Goal: Understand process/instructions

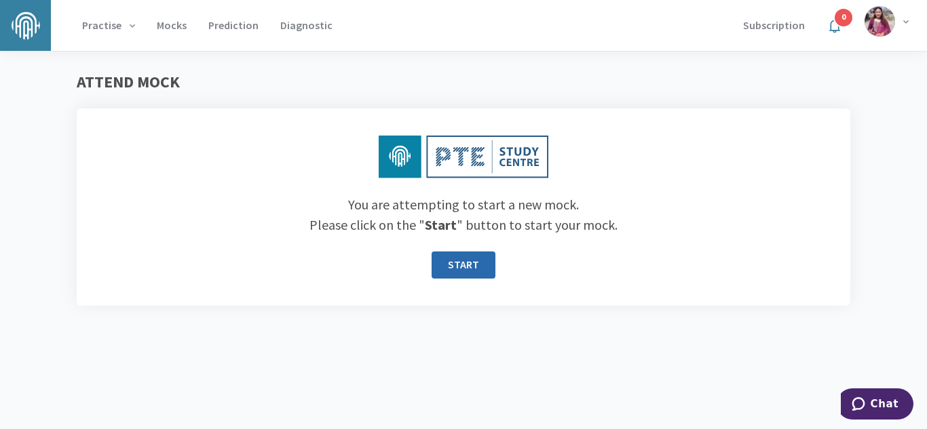
click at [456, 273] on button "START" at bounding box center [463, 265] width 64 height 27
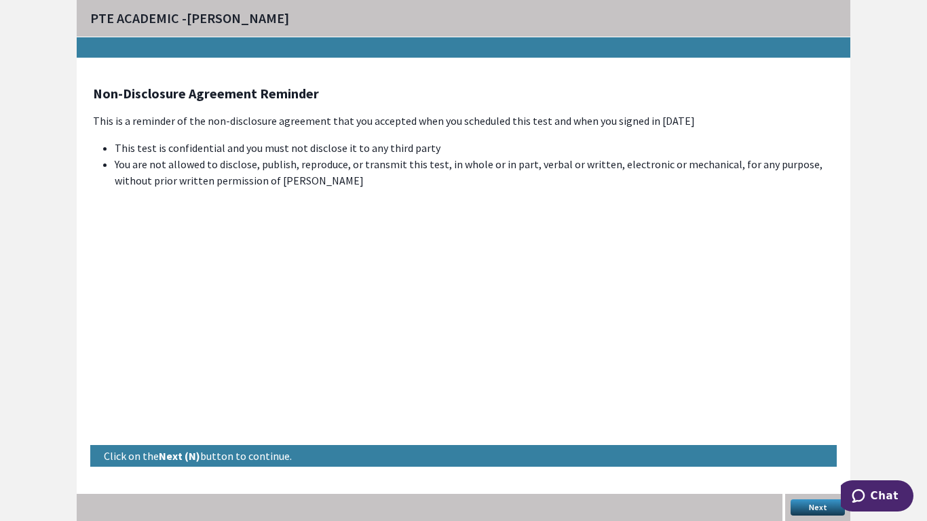
click at [806, 429] on button "Next" at bounding box center [817, 507] width 54 height 16
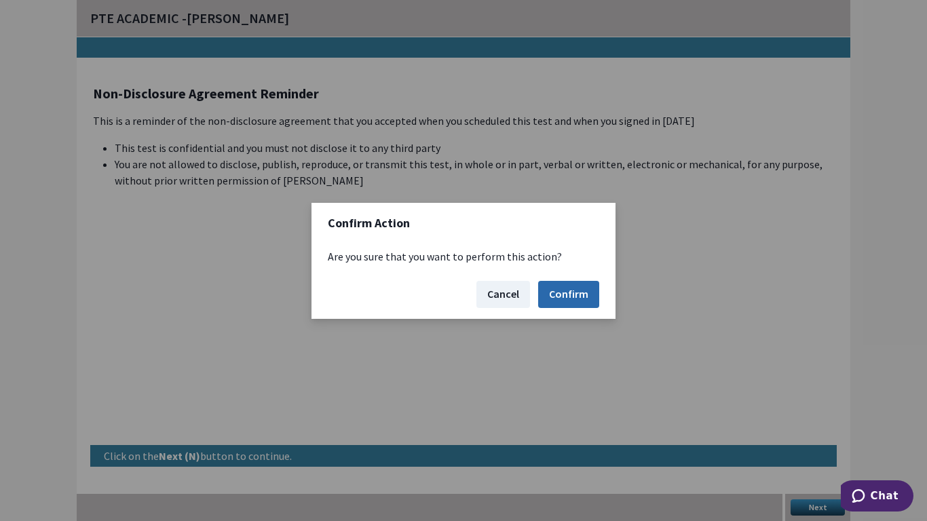
click at [577, 291] on button "Confirm" at bounding box center [568, 294] width 61 height 27
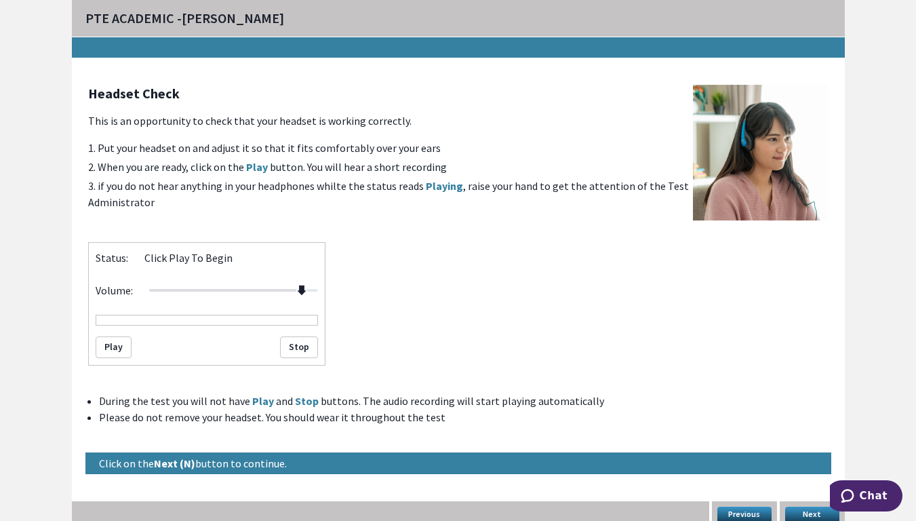
click at [309, 287] on div at bounding box center [233, 290] width 169 height 16
click at [115, 345] on button "Play" at bounding box center [114, 347] width 36 height 22
click at [813, 429] on button "Next" at bounding box center [812, 515] width 54 height 16
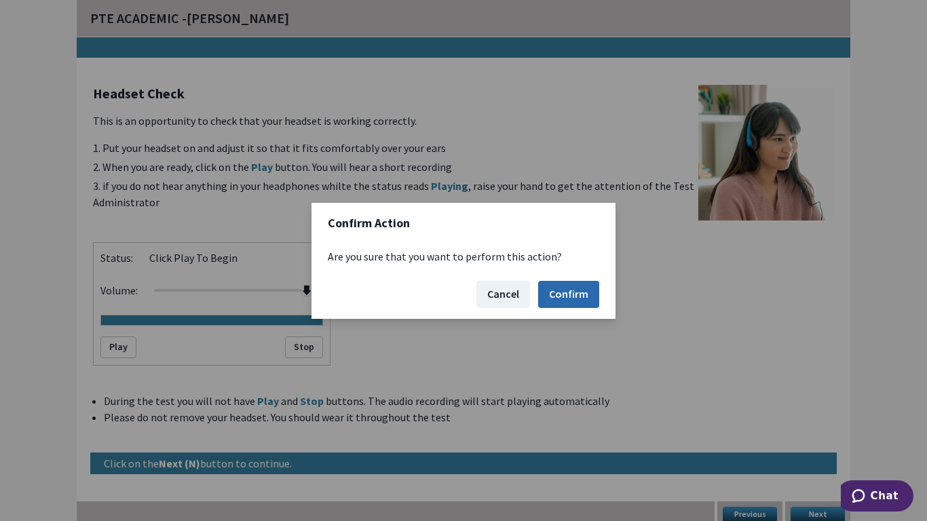
click at [558, 296] on button "Confirm" at bounding box center [568, 294] width 61 height 27
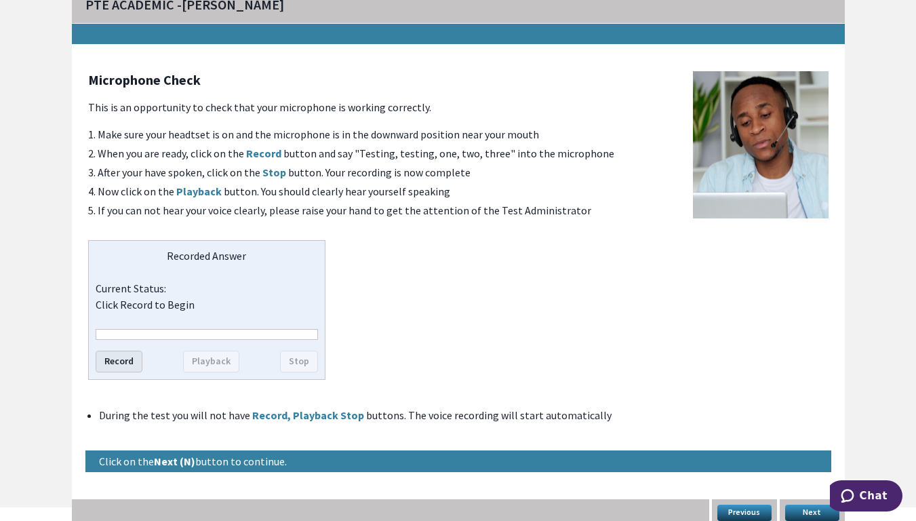
click at [121, 366] on button "Record" at bounding box center [119, 362] width 47 height 22
click at [297, 359] on button "Stop" at bounding box center [299, 362] width 38 height 22
click at [208, 361] on button "Playback" at bounding box center [211, 362] width 56 height 22
click at [125, 363] on button "Record" at bounding box center [119, 362] width 47 height 22
click at [311, 368] on button "Stop" at bounding box center [299, 362] width 38 height 22
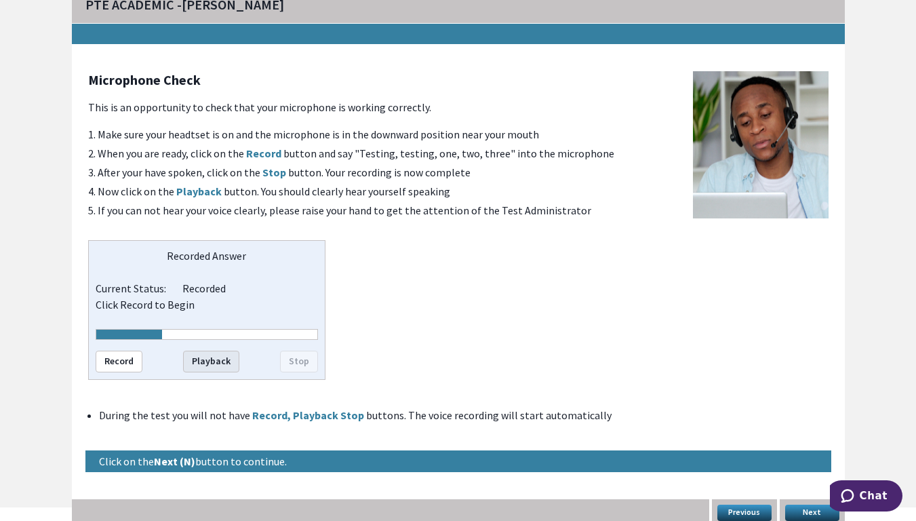
click at [223, 358] on button "Playback" at bounding box center [211, 362] width 56 height 22
click at [817, 429] on button "Next" at bounding box center [812, 513] width 54 height 16
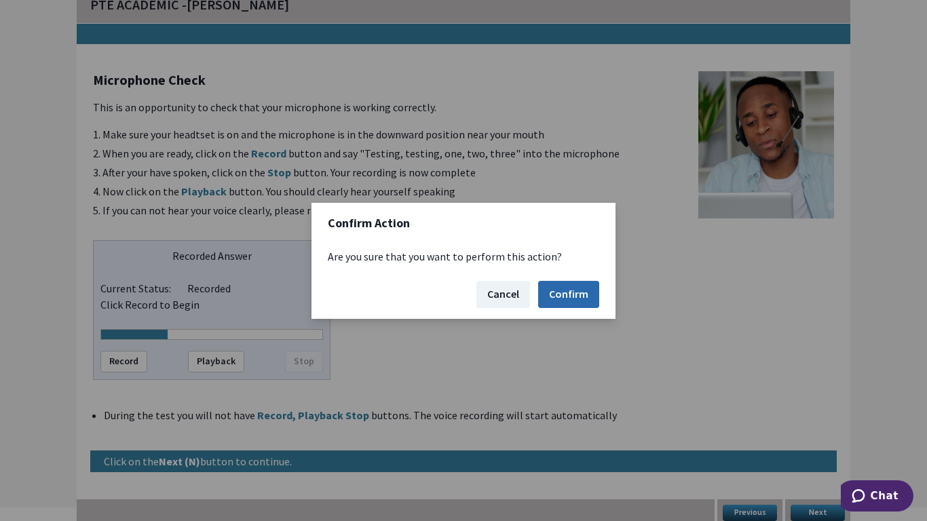
click at [586, 292] on button "Confirm" at bounding box center [568, 294] width 61 height 27
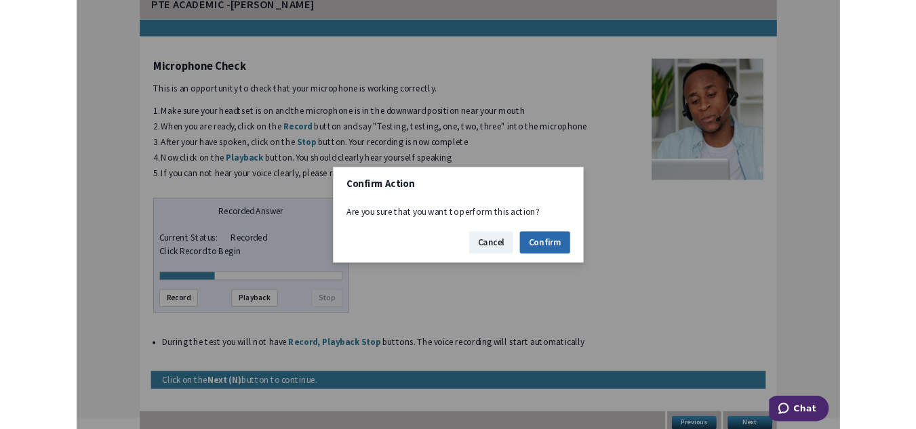
scroll to position [0, 0]
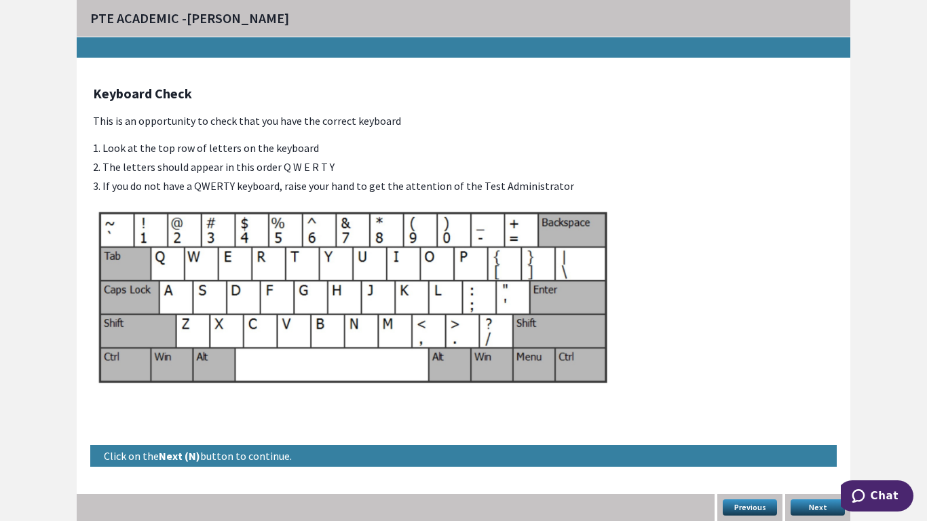
click at [817, 429] on button "Next" at bounding box center [817, 507] width 54 height 16
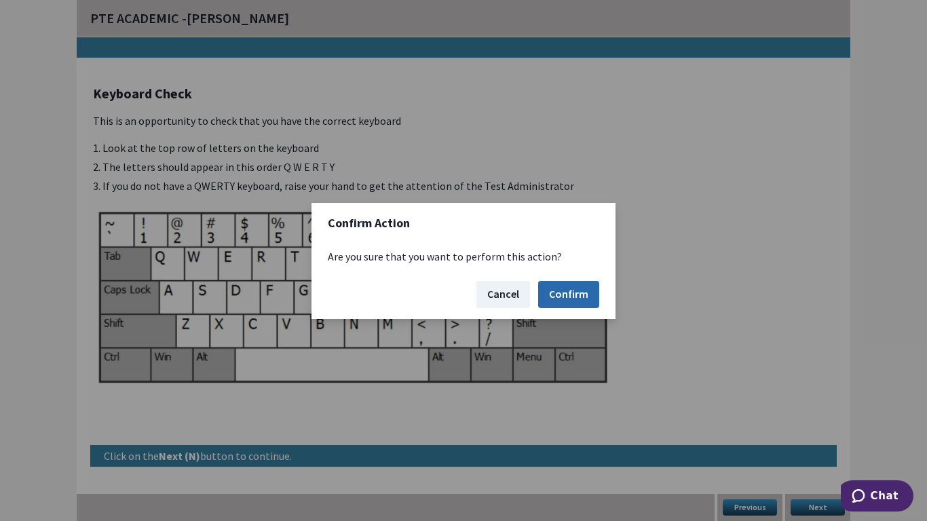
click at [582, 291] on button "Confirm" at bounding box center [568, 294] width 61 height 27
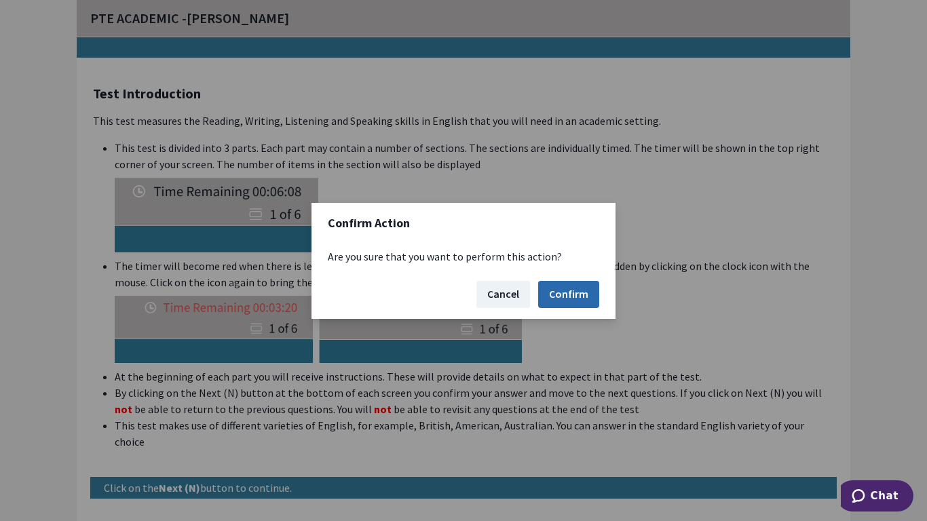
click at [585, 288] on button "Confirm" at bounding box center [568, 294] width 61 height 27
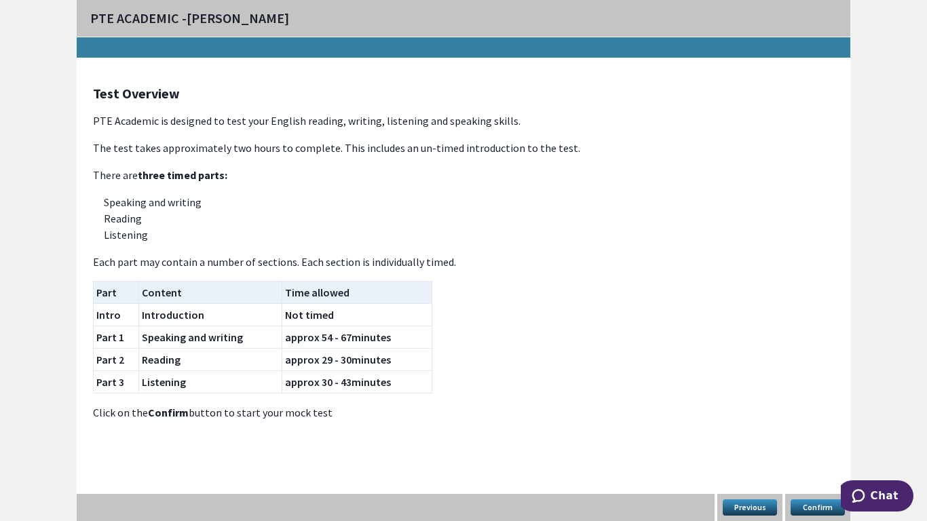
click at [816, 429] on button "Confirm" at bounding box center [817, 507] width 54 height 16
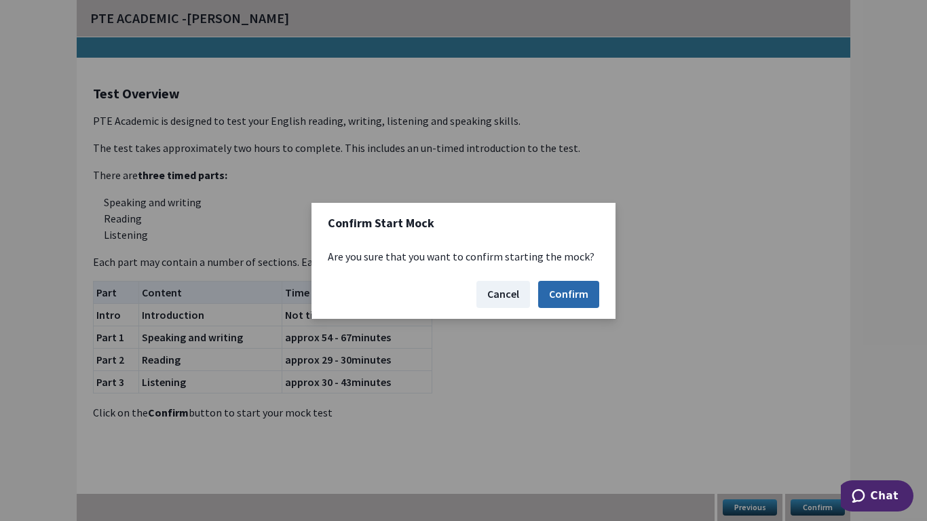
click at [581, 294] on button "Confirm" at bounding box center [568, 294] width 61 height 27
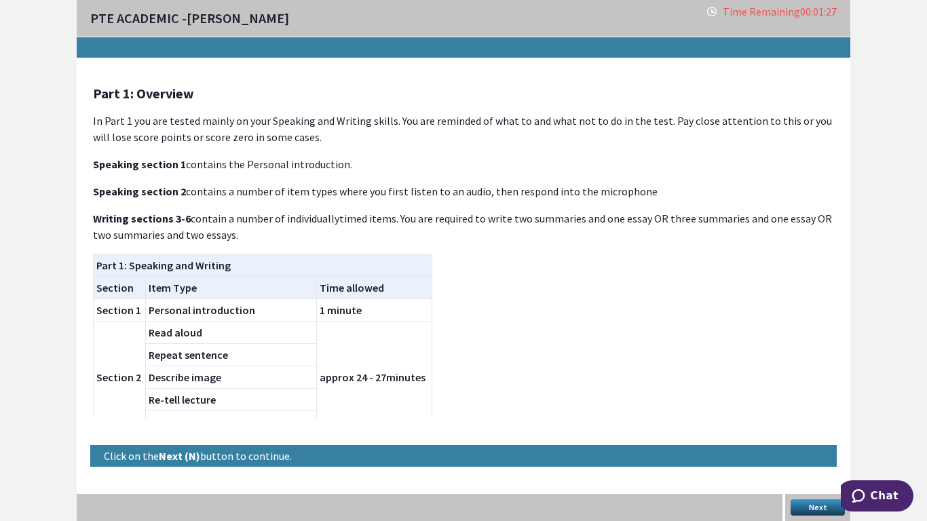
click at [818, 429] on button "Next" at bounding box center [817, 507] width 54 height 16
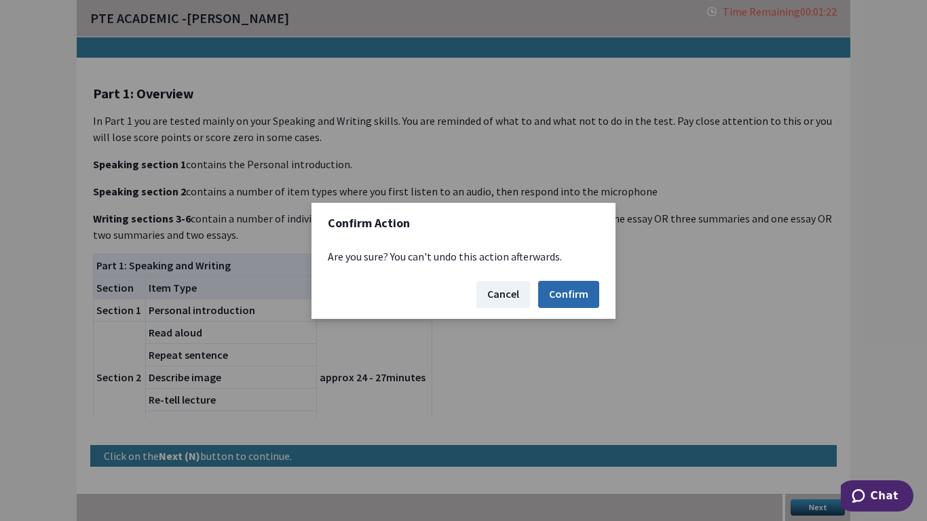
click at [560, 294] on button "Confirm" at bounding box center [568, 294] width 61 height 27
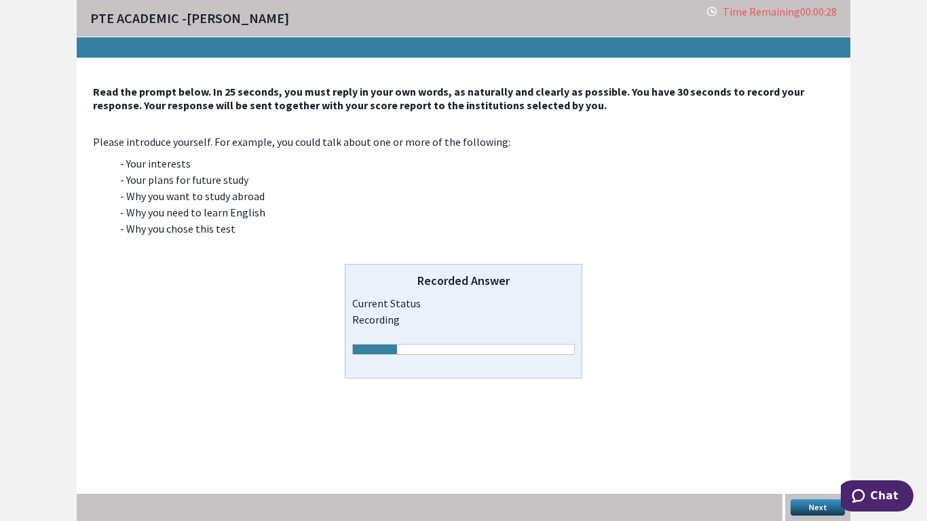
click at [800, 429] on button "Next" at bounding box center [817, 507] width 54 height 16
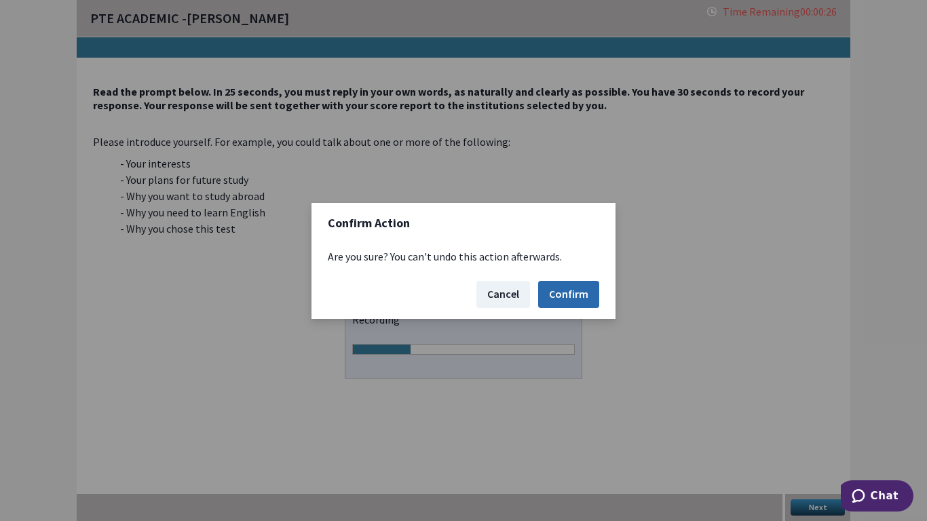
click at [575, 284] on button "Confirm" at bounding box center [568, 294] width 61 height 27
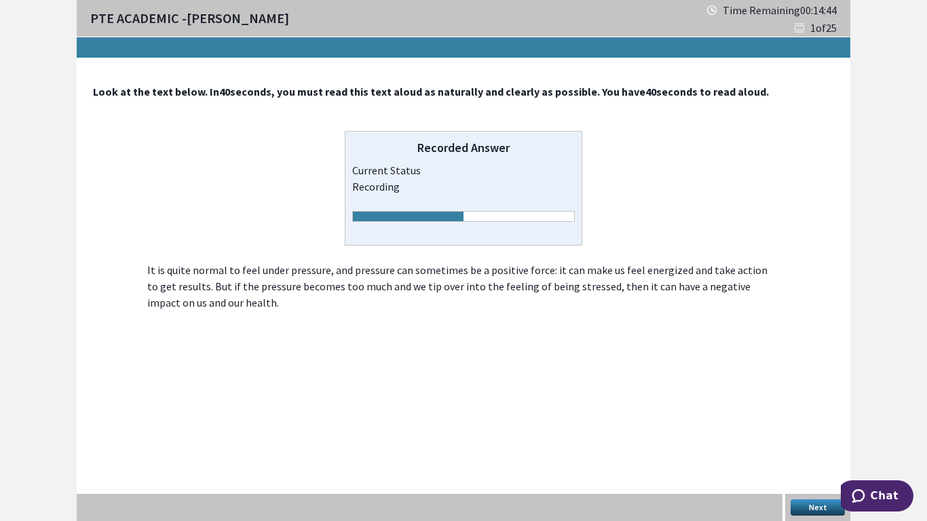
click at [828, 429] on button "Next" at bounding box center [817, 507] width 54 height 16
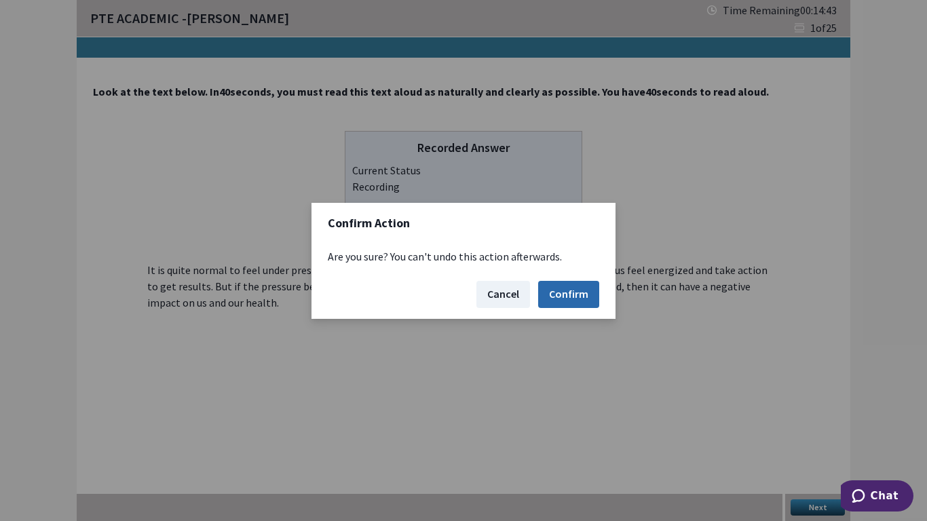
click at [578, 292] on button "Confirm" at bounding box center [568, 294] width 61 height 27
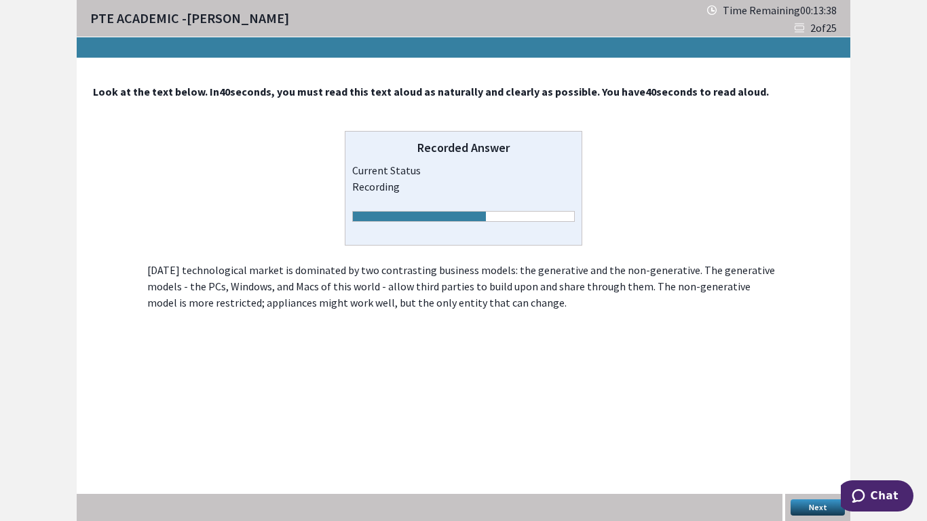
click at [819, 429] on button "Next" at bounding box center [817, 507] width 54 height 16
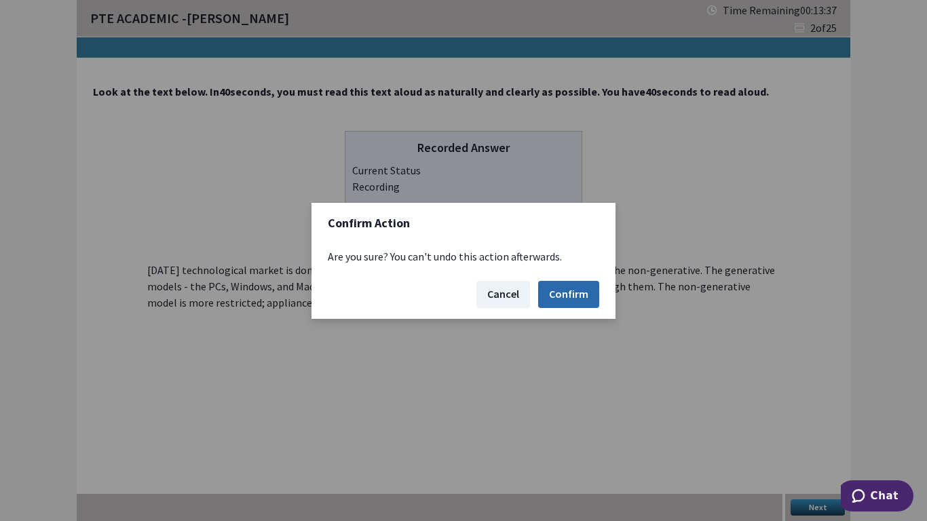
click at [595, 290] on button "Confirm" at bounding box center [568, 294] width 61 height 27
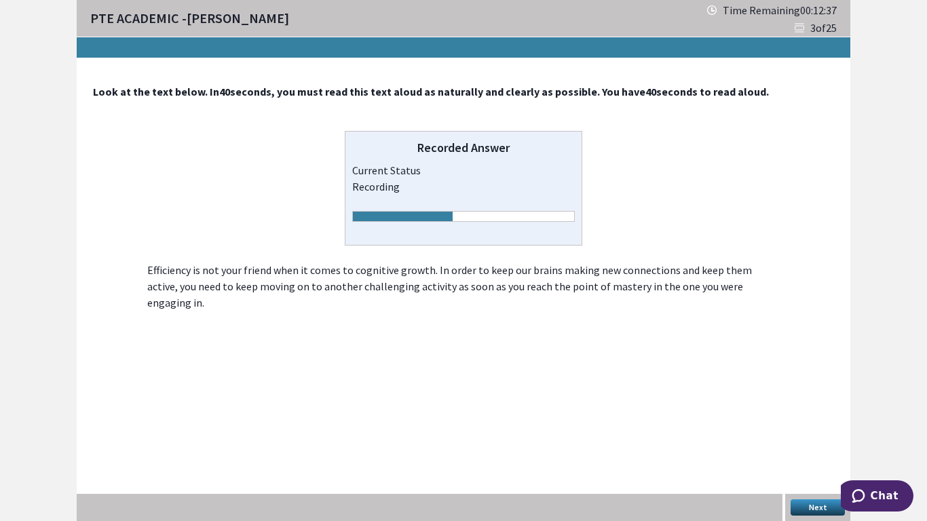
click at [812, 429] on button "Next" at bounding box center [817, 507] width 54 height 16
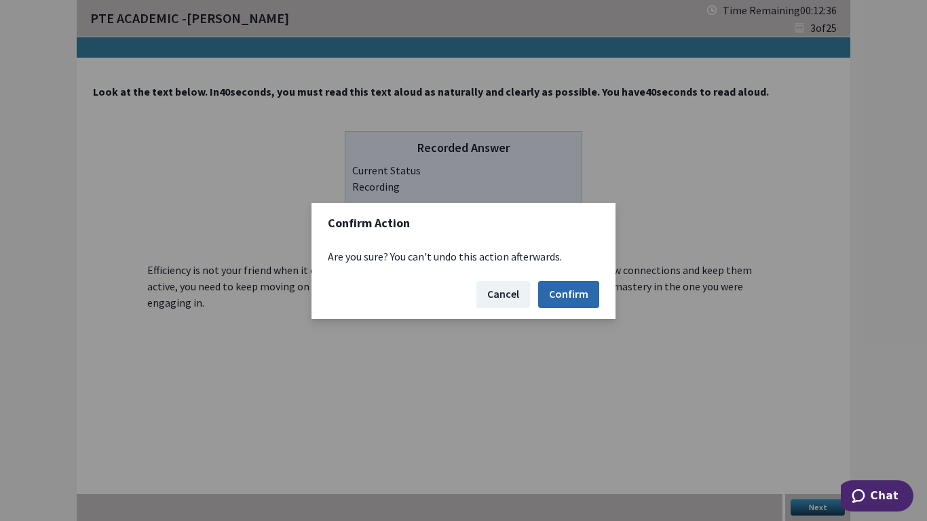
click at [587, 296] on button "Confirm" at bounding box center [568, 294] width 61 height 27
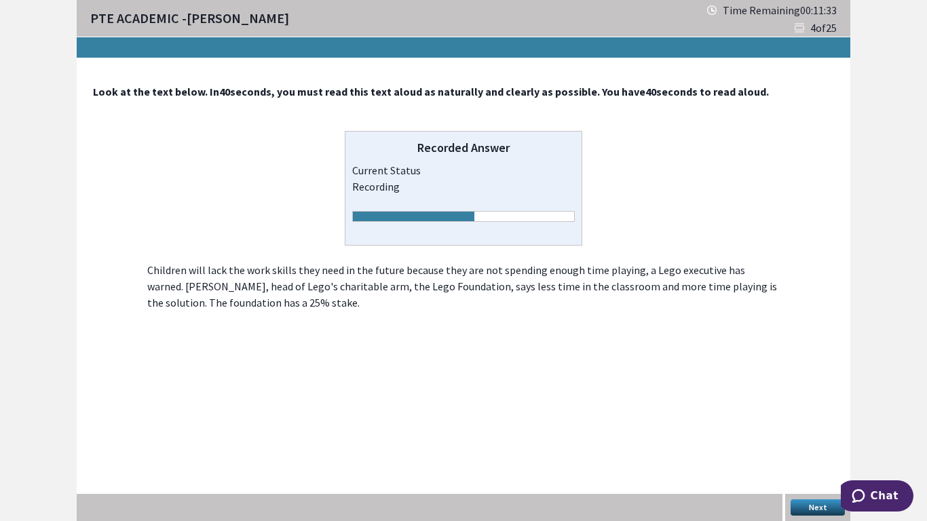
click at [831, 429] on button "Next" at bounding box center [817, 507] width 54 height 16
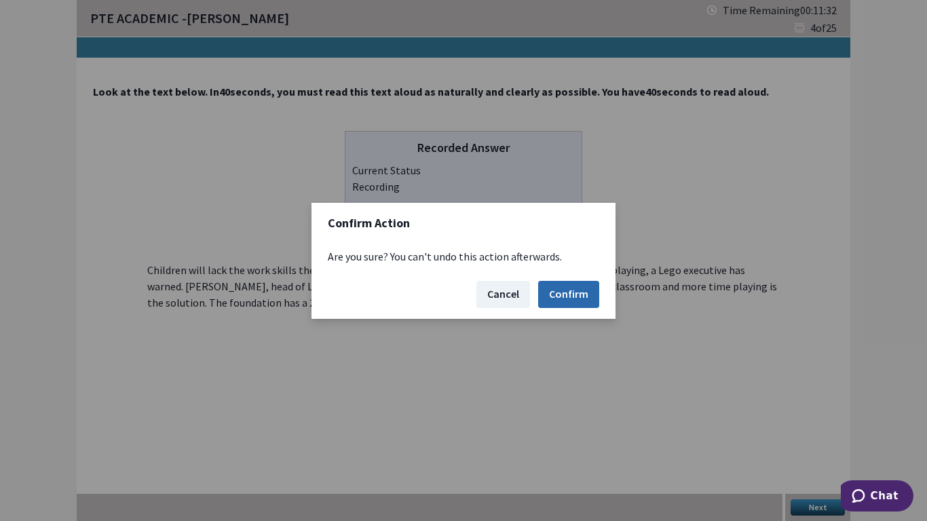
click at [585, 294] on button "Confirm" at bounding box center [568, 294] width 61 height 27
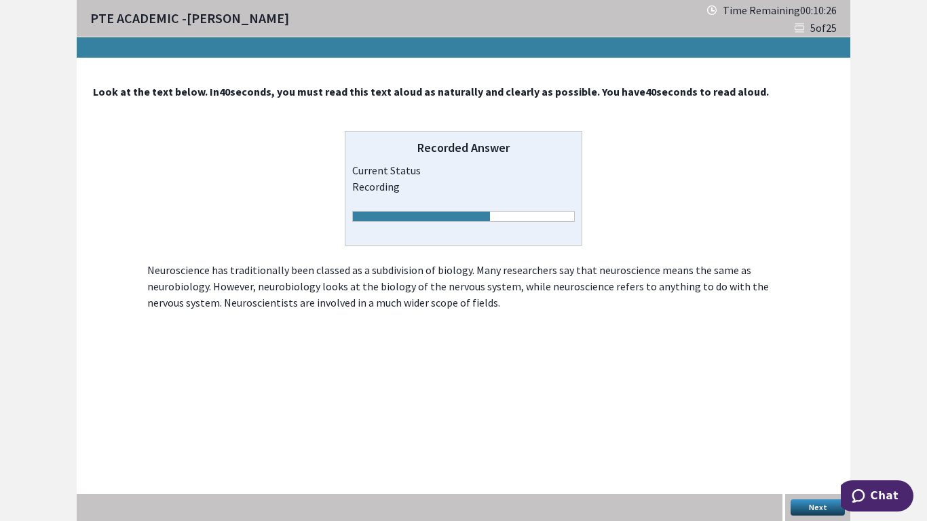
click at [811, 429] on button "Next" at bounding box center [817, 507] width 54 height 16
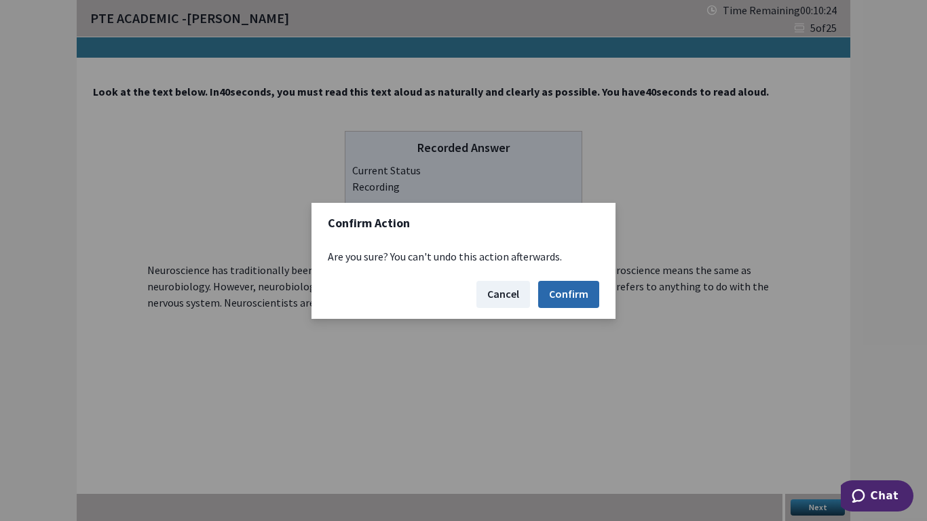
click at [543, 305] on button "Confirm" at bounding box center [568, 294] width 61 height 27
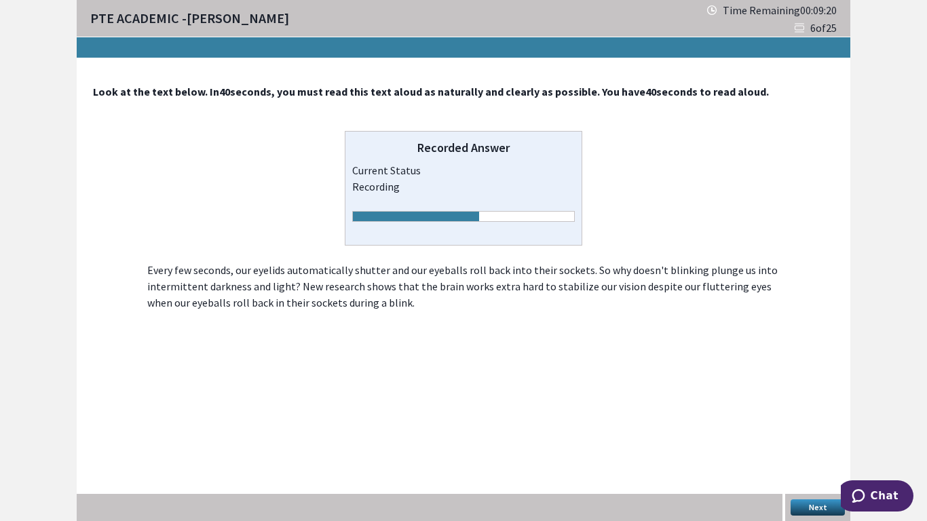
click at [822, 429] on button "Next" at bounding box center [817, 507] width 54 height 16
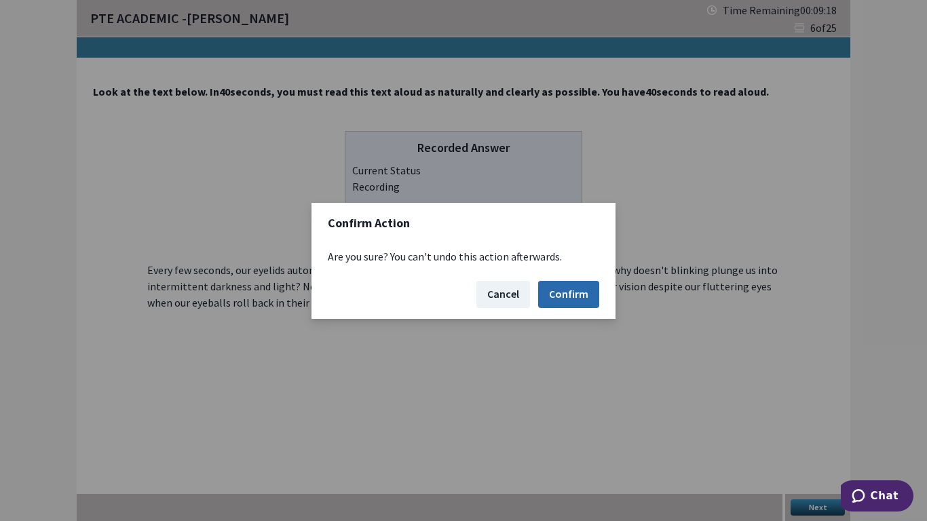
click at [588, 295] on button "Confirm" at bounding box center [568, 294] width 61 height 27
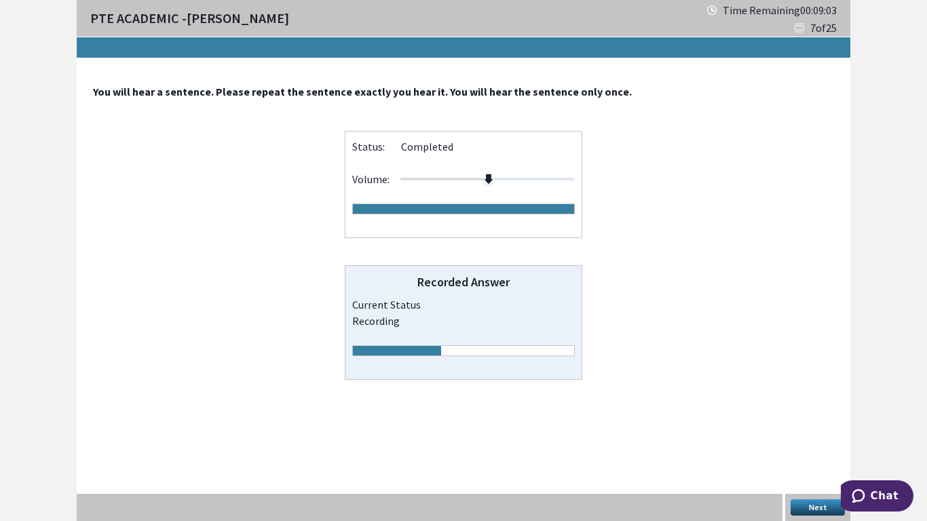
click at [821, 429] on button "Next" at bounding box center [817, 507] width 54 height 16
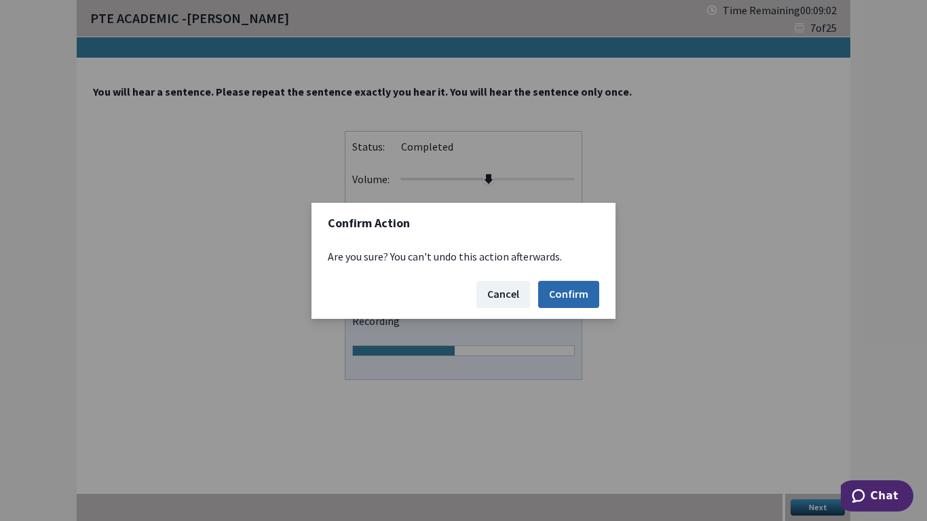
click at [591, 285] on button "Confirm" at bounding box center [568, 294] width 61 height 27
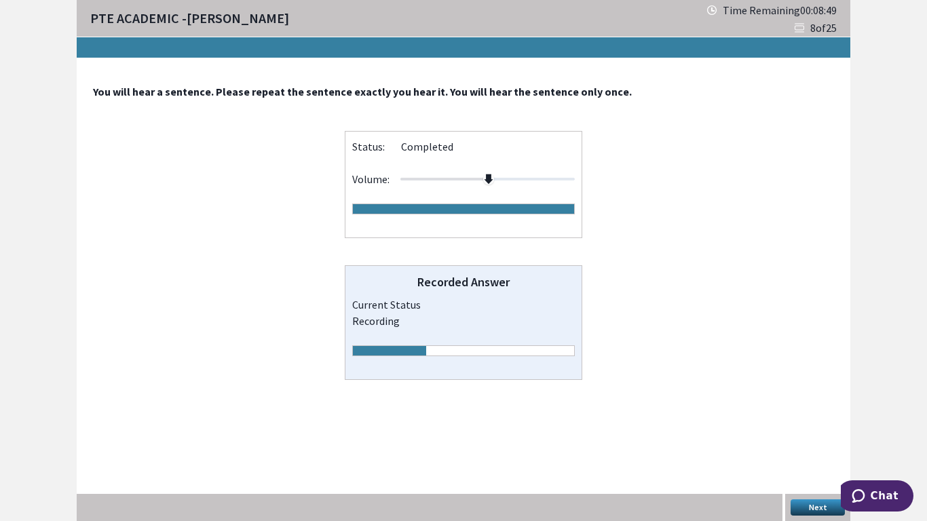
click at [821, 429] on button "Next" at bounding box center [817, 507] width 54 height 16
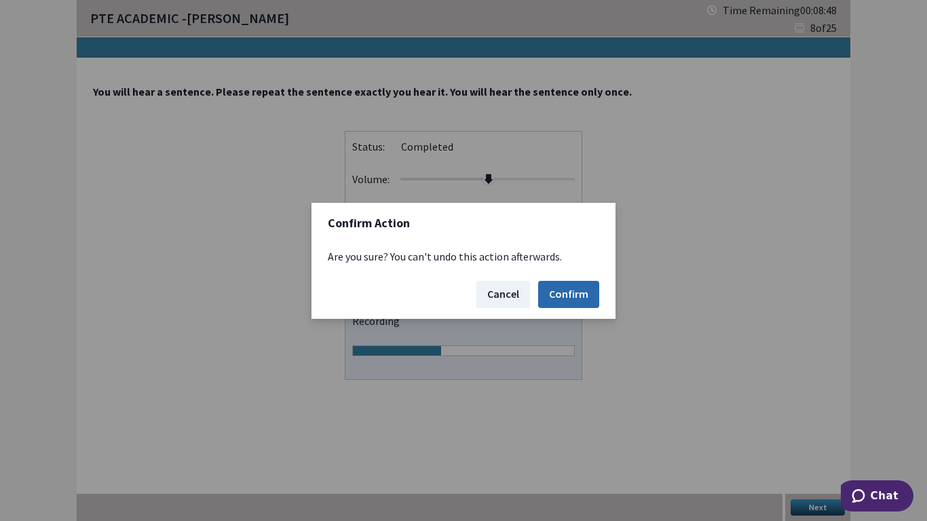
click at [591, 295] on button "Confirm" at bounding box center [568, 294] width 61 height 27
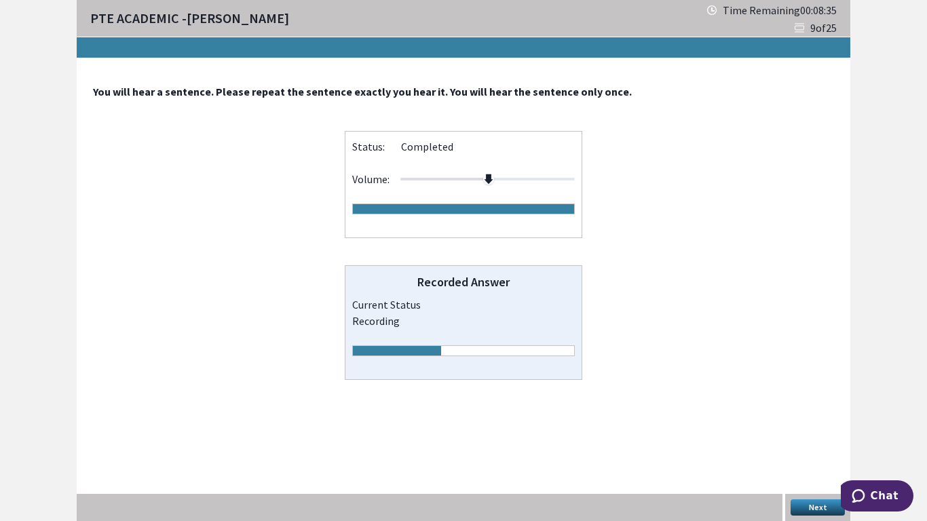
click at [828, 429] on button "Next" at bounding box center [817, 507] width 54 height 16
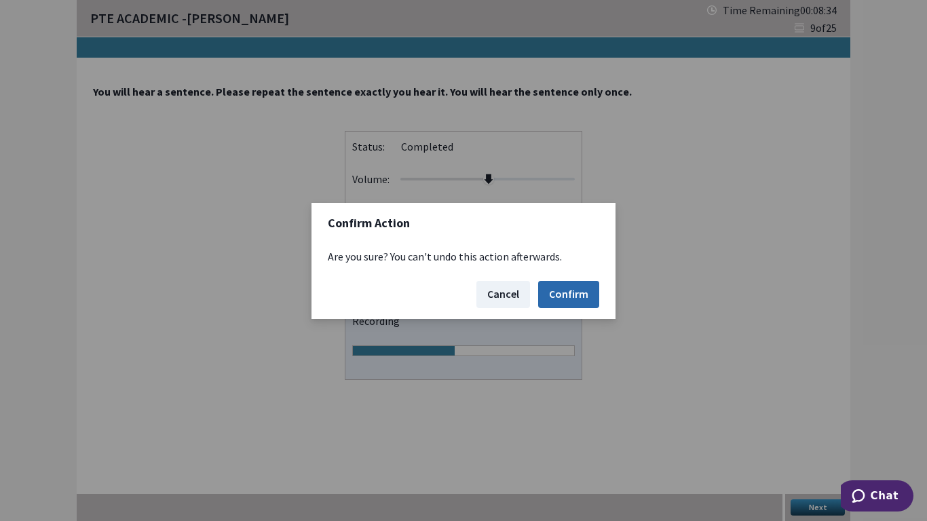
click at [590, 292] on button "Confirm" at bounding box center [568, 294] width 61 height 27
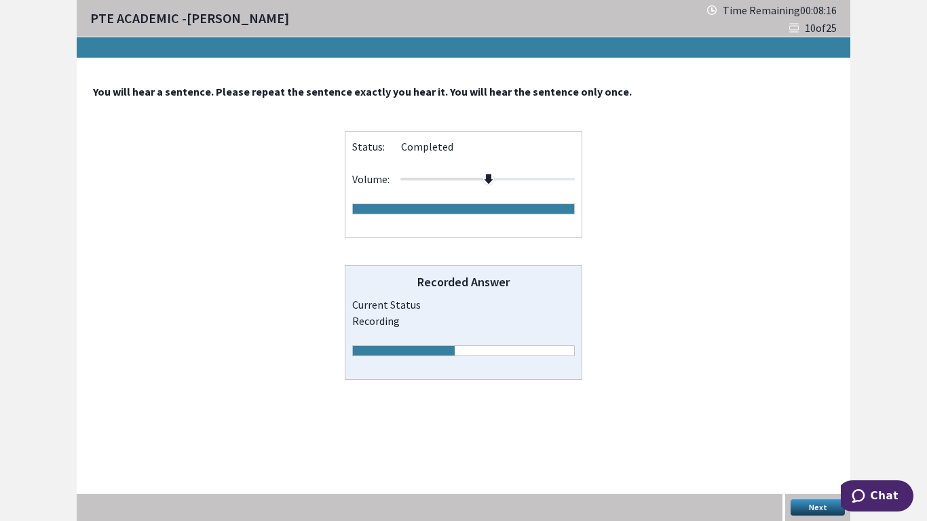
click at [819, 429] on button "Next" at bounding box center [817, 507] width 54 height 16
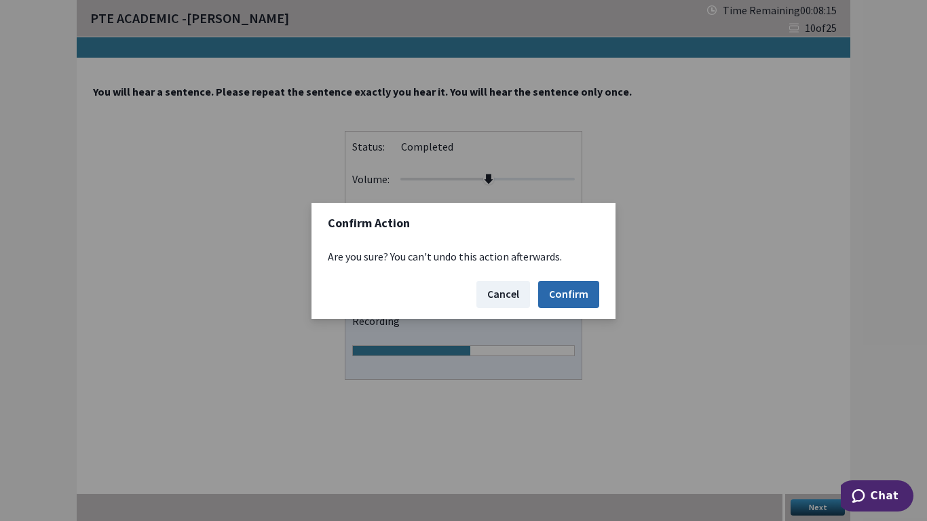
click at [588, 290] on button "Confirm" at bounding box center [568, 294] width 61 height 27
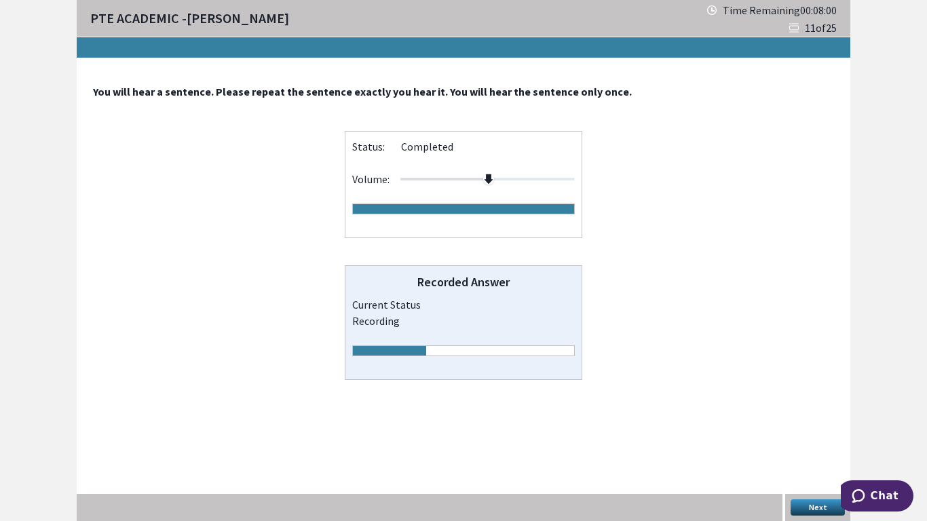
click at [812, 429] on button "Next" at bounding box center [817, 507] width 54 height 16
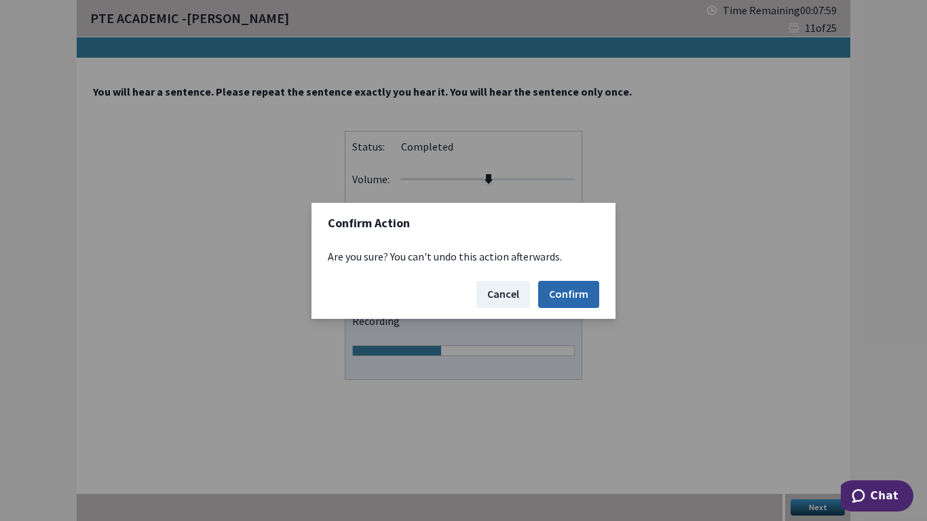
click at [585, 286] on button "Confirm" at bounding box center [568, 294] width 61 height 27
